Goal: Browse casually: Explore the website without a specific task or goal

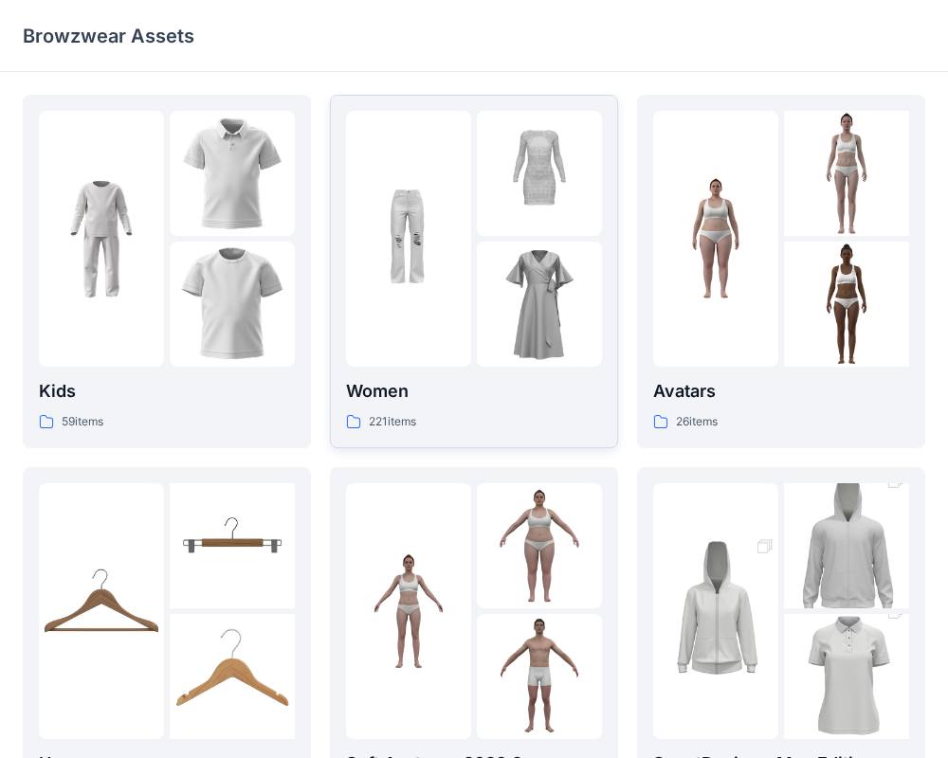
click at [514, 224] on img at bounding box center [539, 173] width 125 height 125
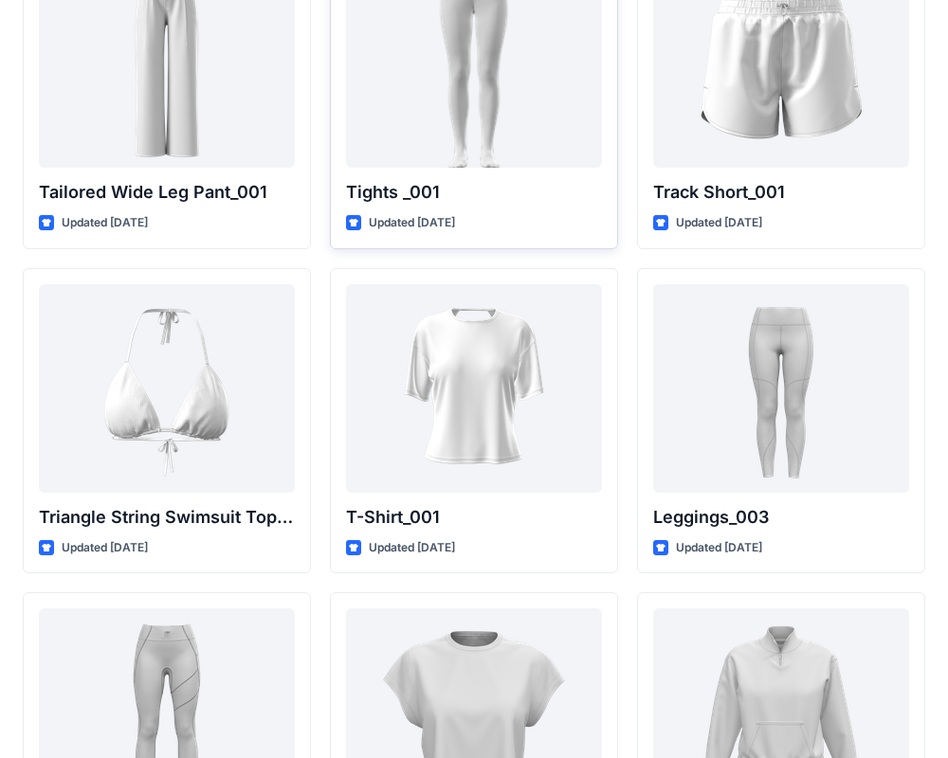
scroll to position [21570, 0]
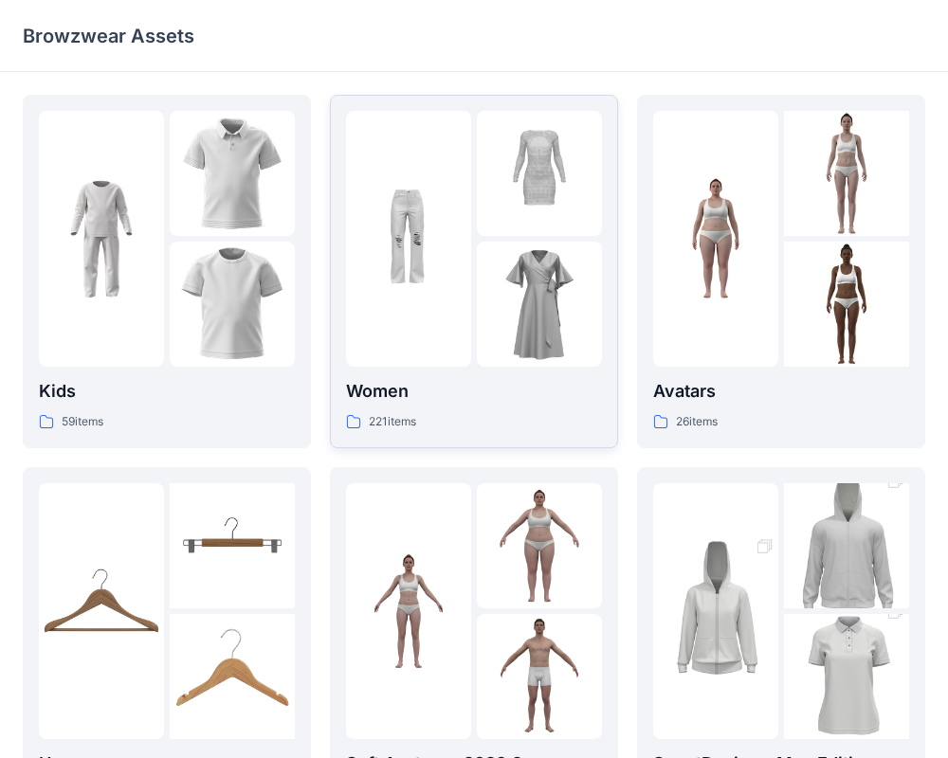
click at [429, 236] on img at bounding box center [408, 238] width 125 height 125
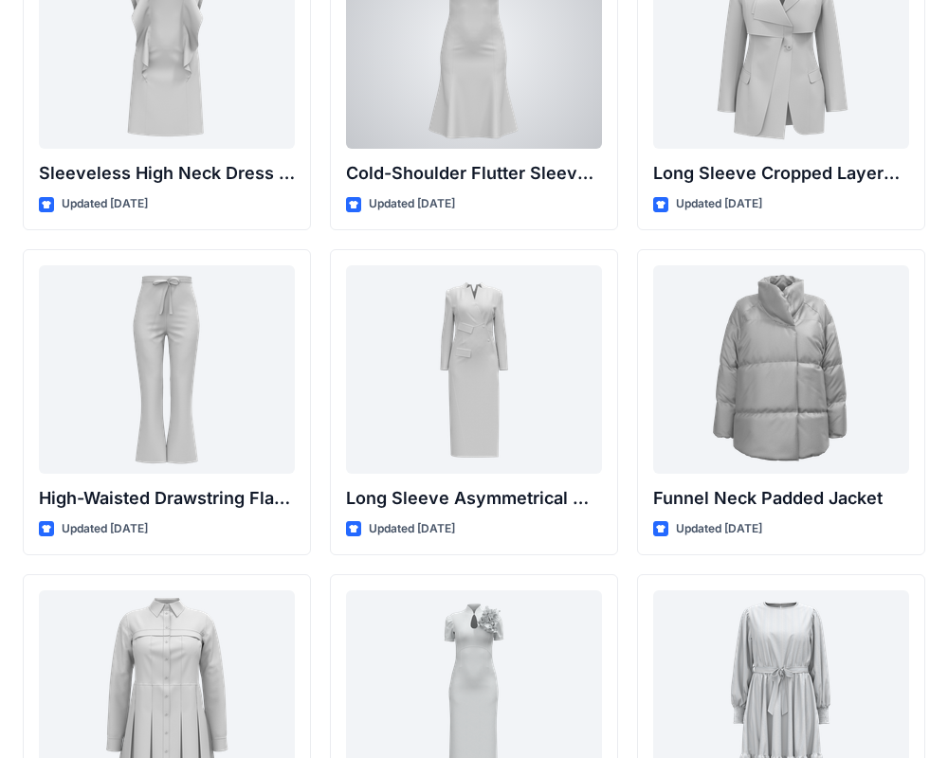
scroll to position [6991, 0]
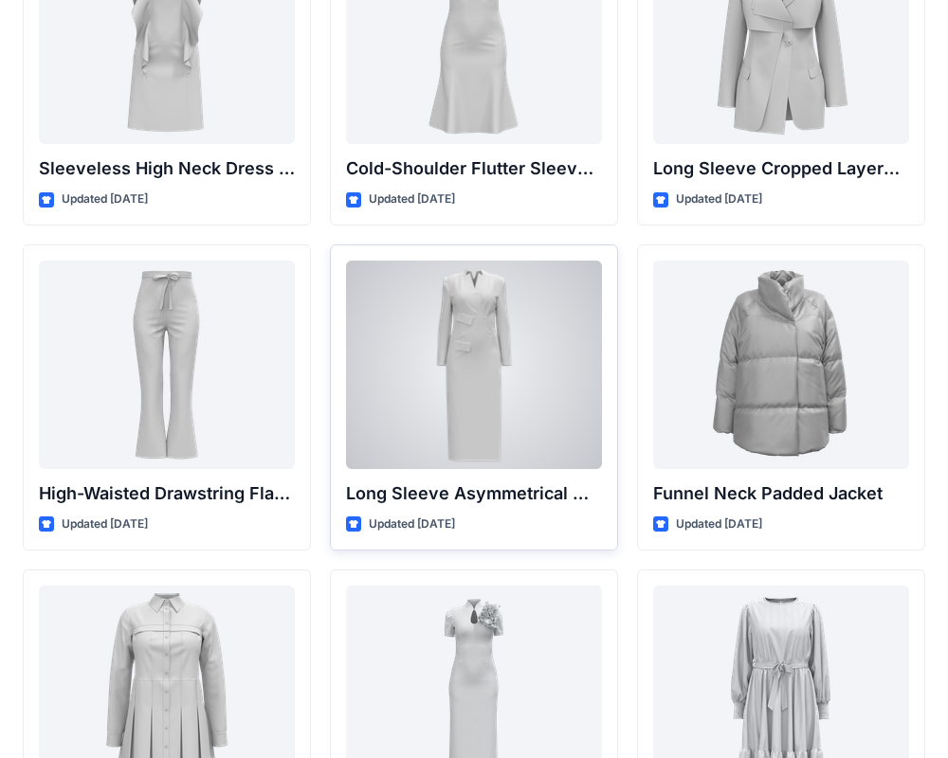
click at [496, 347] on div at bounding box center [474, 365] width 256 height 208
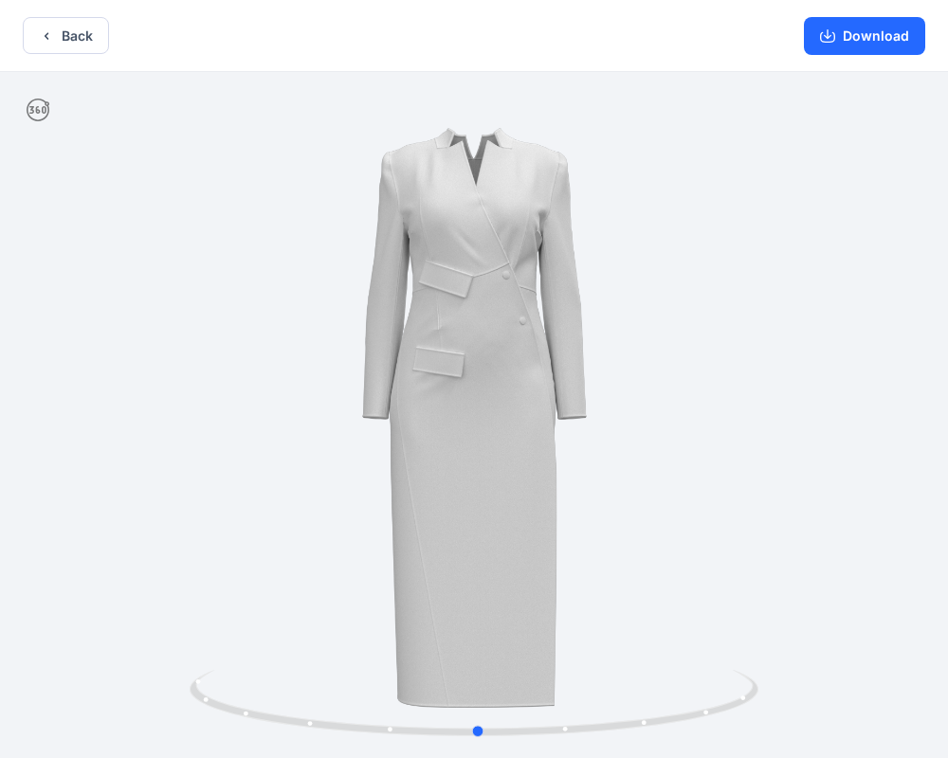
drag, startPoint x: 702, startPoint y: 422, endPoint x: 812, endPoint y: 143, distance: 299.5
click at [712, 437] on div at bounding box center [474, 417] width 948 height 690
click at [48, 40] on icon "button" at bounding box center [46, 35] width 15 height 15
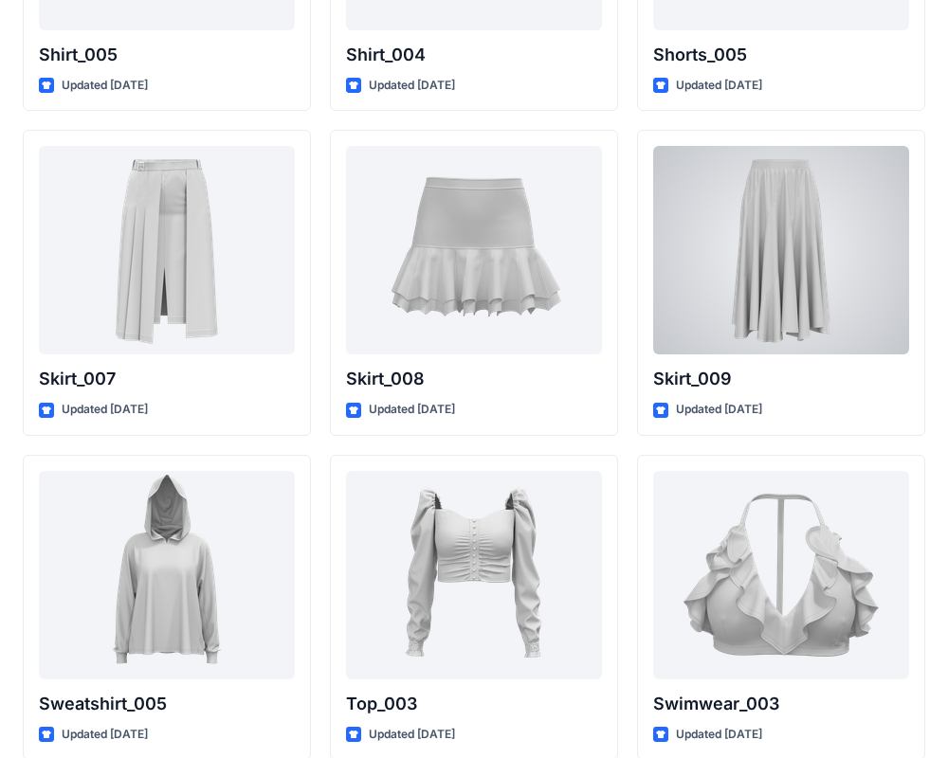
scroll to position [9048, 0]
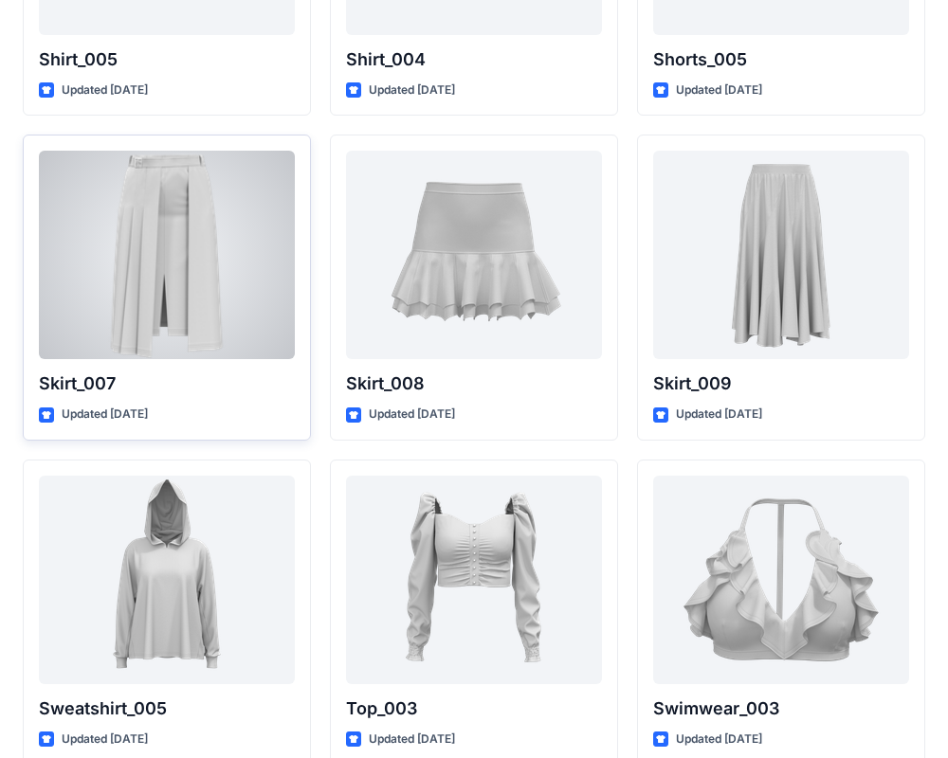
click at [118, 262] on div at bounding box center [167, 255] width 256 height 208
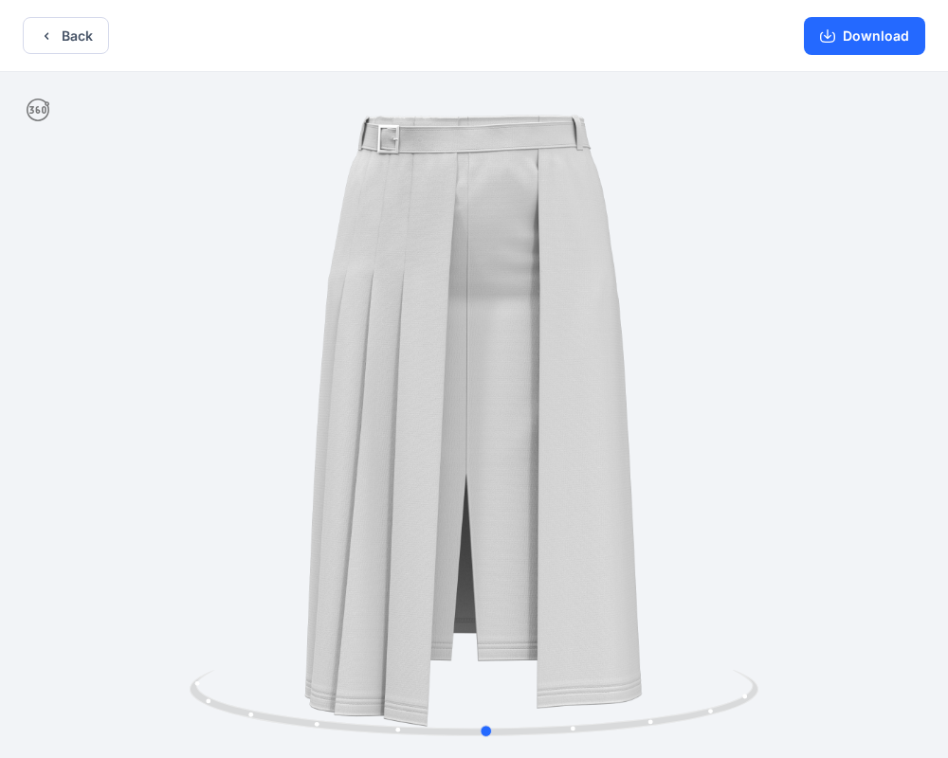
drag, startPoint x: 540, startPoint y: 424, endPoint x: 755, endPoint y: 63, distance: 421.0
click at [556, 418] on div at bounding box center [474, 417] width 948 height 690
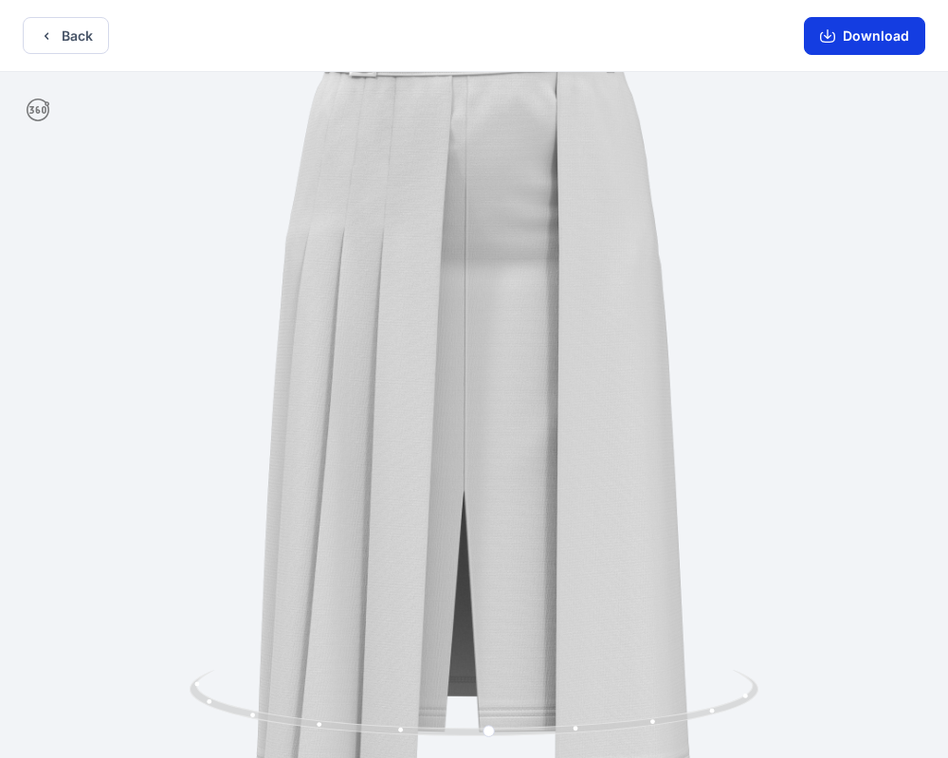
click at [867, 42] on button "Download" at bounding box center [863, 36] width 121 height 38
click at [45, 34] on icon "button" at bounding box center [46, 35] width 15 height 15
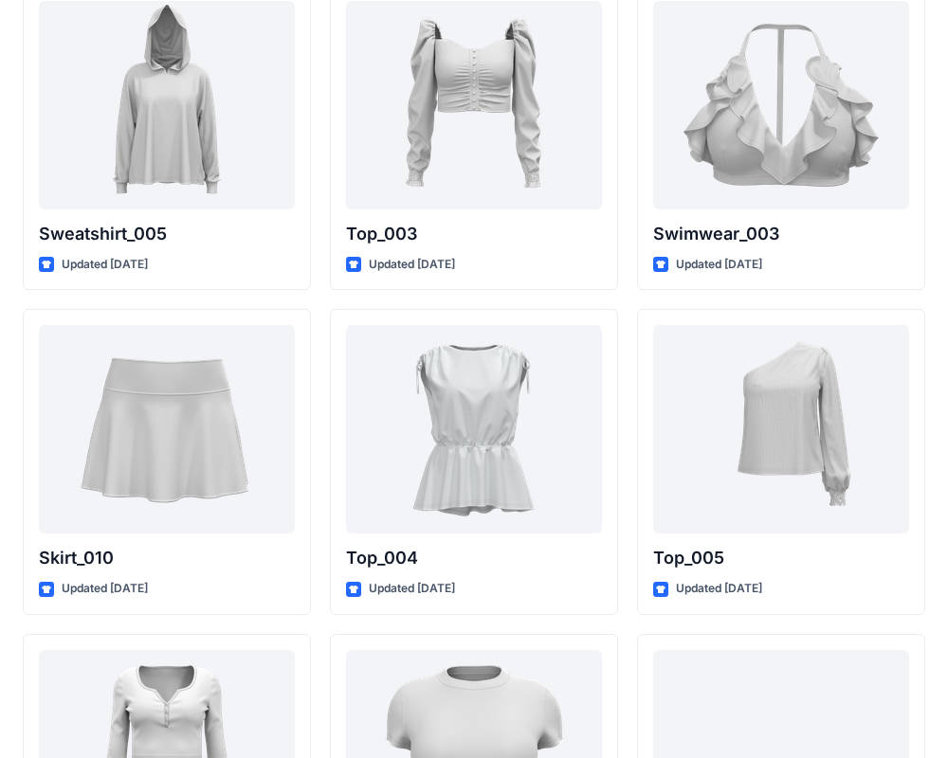
scroll to position [9528, 0]
